Goal: Task Accomplishment & Management: Manage account settings

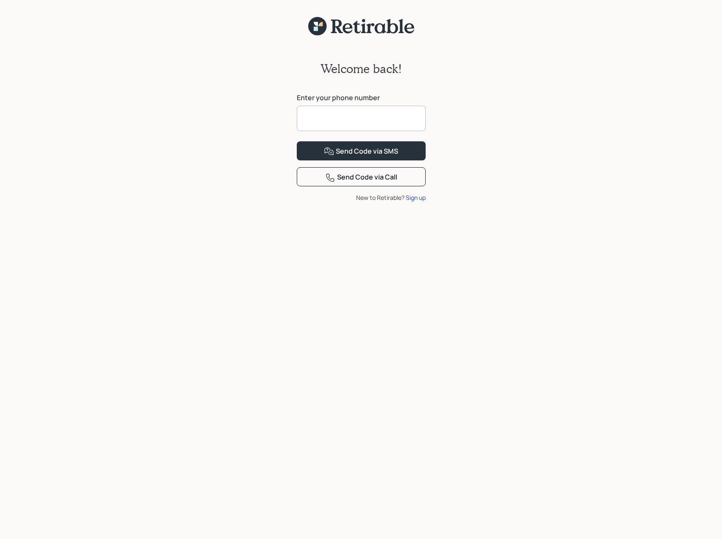
click at [313, 114] on input at bounding box center [361, 118] width 129 height 25
click at [304, 117] on input at bounding box center [361, 118] width 129 height 25
